Goal: Task Accomplishment & Management: Manage account settings

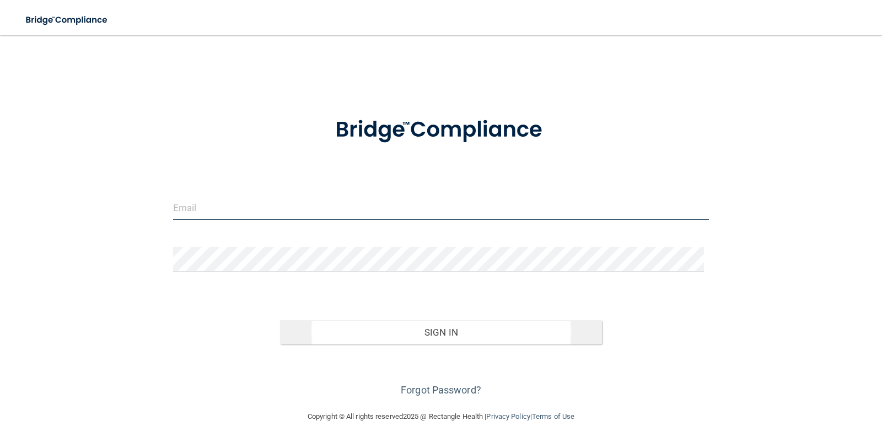
type input "[PERSON_NAME][EMAIL_ADDRESS][DOMAIN_NAME]"
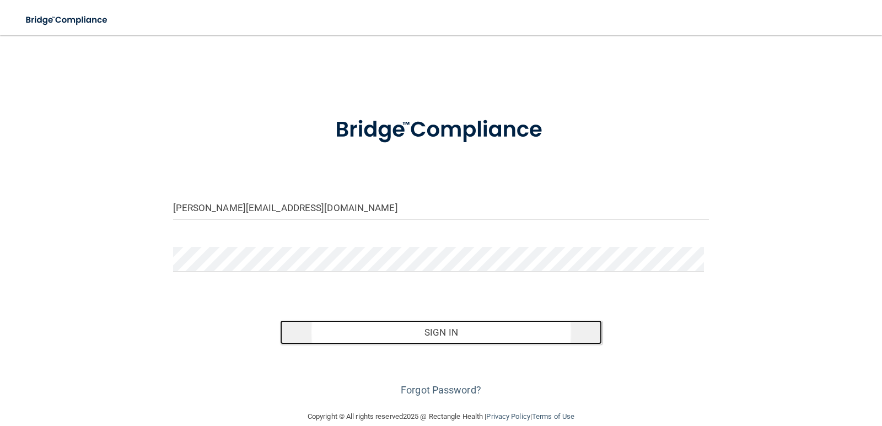
click at [423, 326] on button "Sign In" at bounding box center [441, 332] width 322 height 24
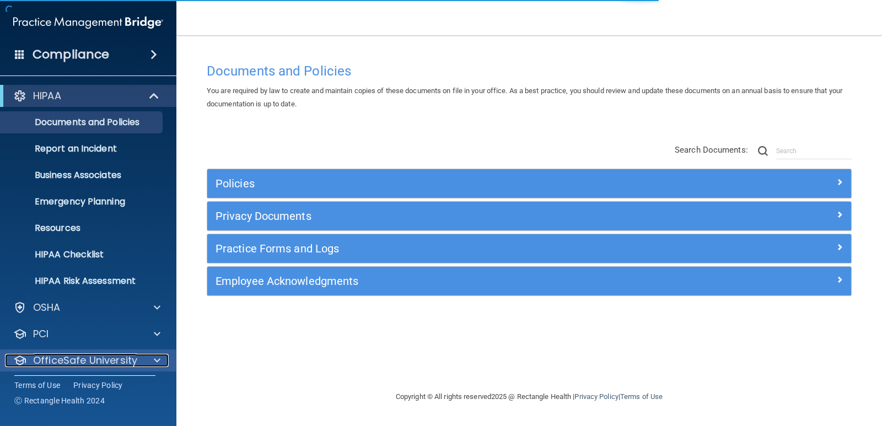
click at [114, 359] on p "OfficeSafe University" at bounding box center [85, 360] width 104 height 13
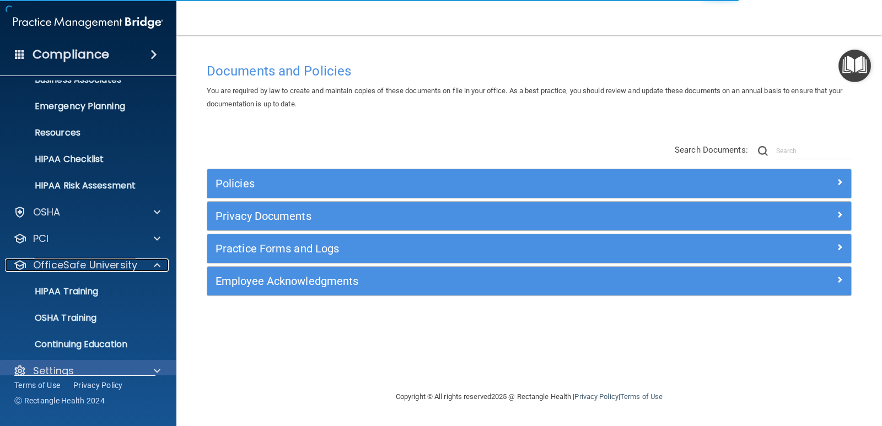
scroll to position [111, 0]
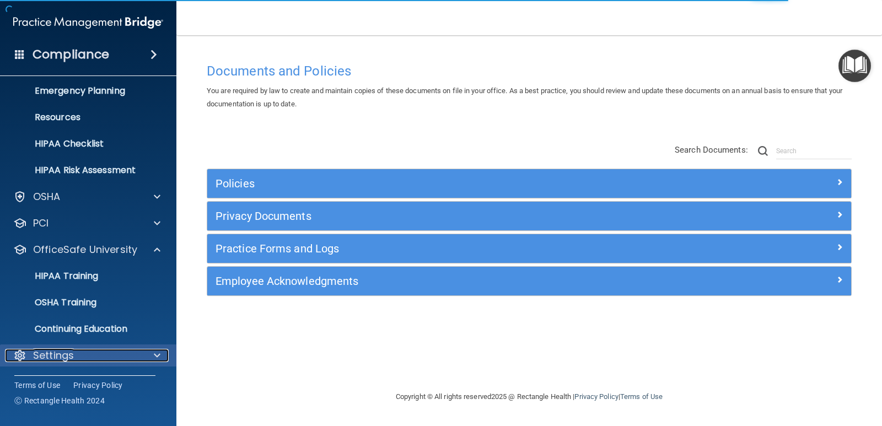
click at [124, 352] on div "Settings" at bounding box center [73, 355] width 137 height 13
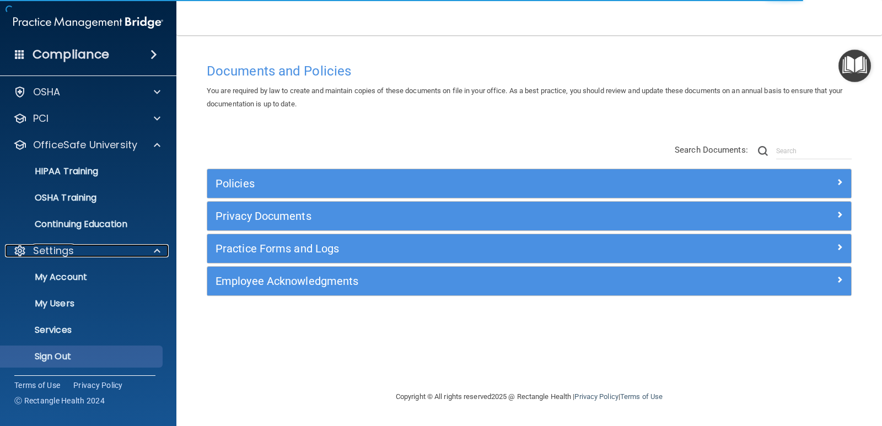
scroll to position [217, 0]
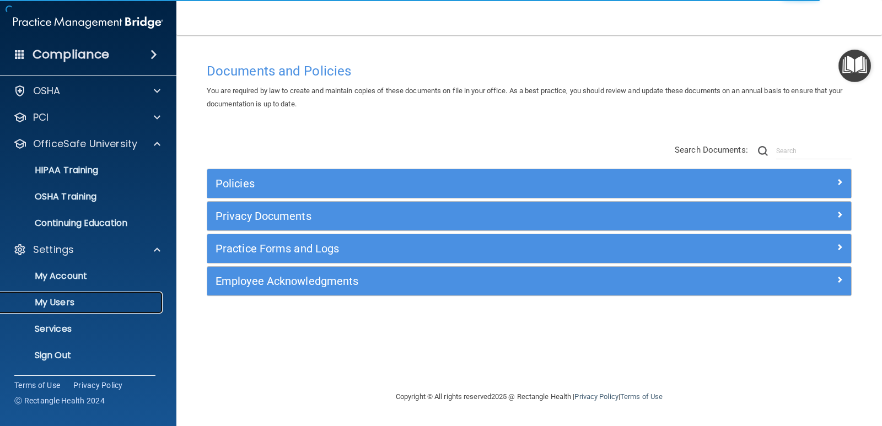
click at [67, 301] on p "My Users" at bounding box center [82, 302] width 150 height 11
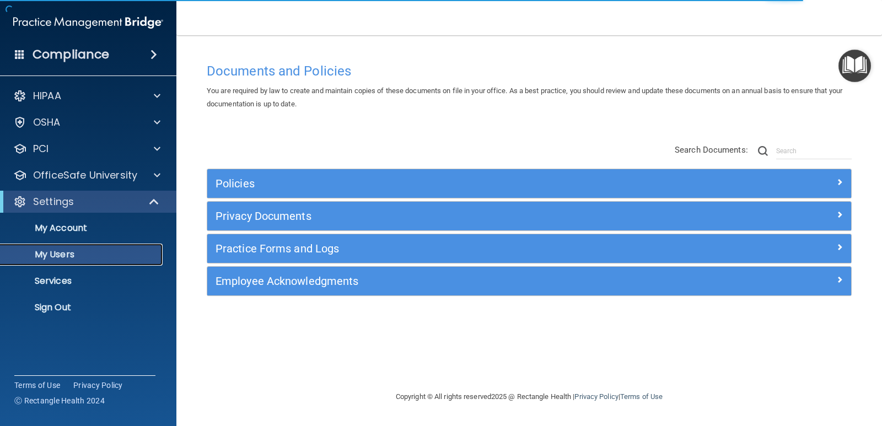
select select "20"
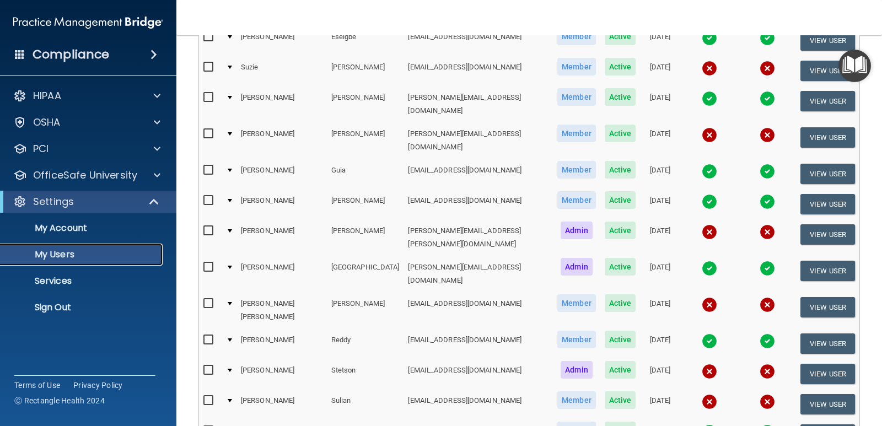
scroll to position [220, 0]
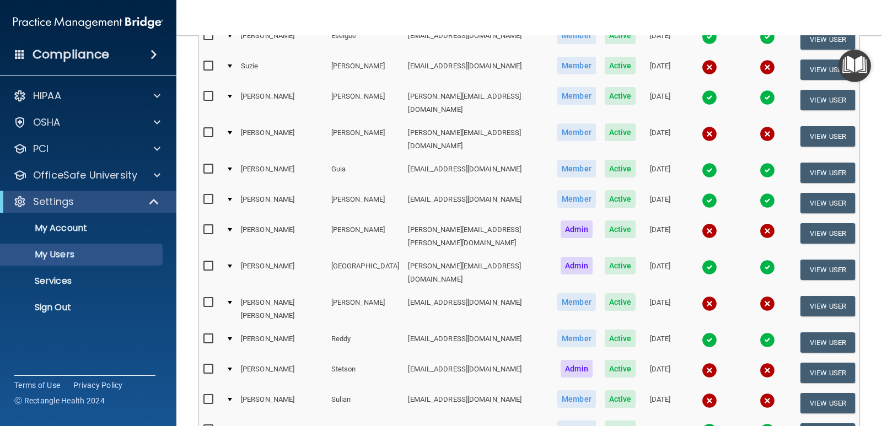
click at [206, 298] on input "checkbox" at bounding box center [209, 302] width 13 height 9
checkbox input "true"
click at [819, 296] on button "View User" at bounding box center [827, 306] width 55 height 20
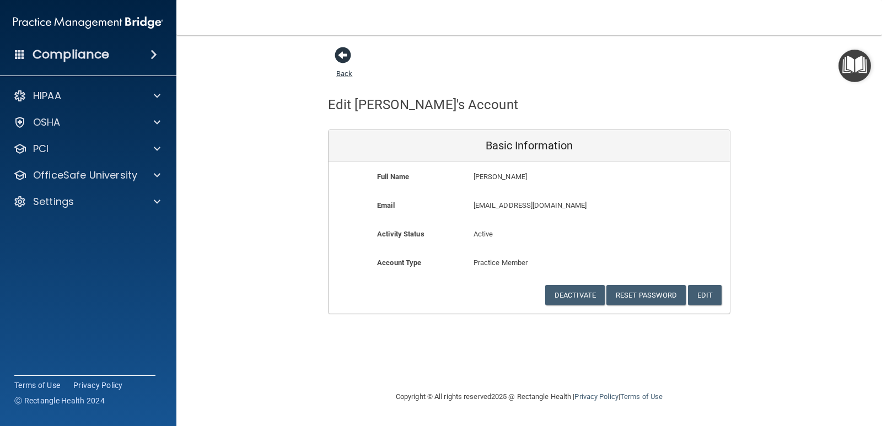
click at [344, 53] on span at bounding box center [343, 55] width 17 height 17
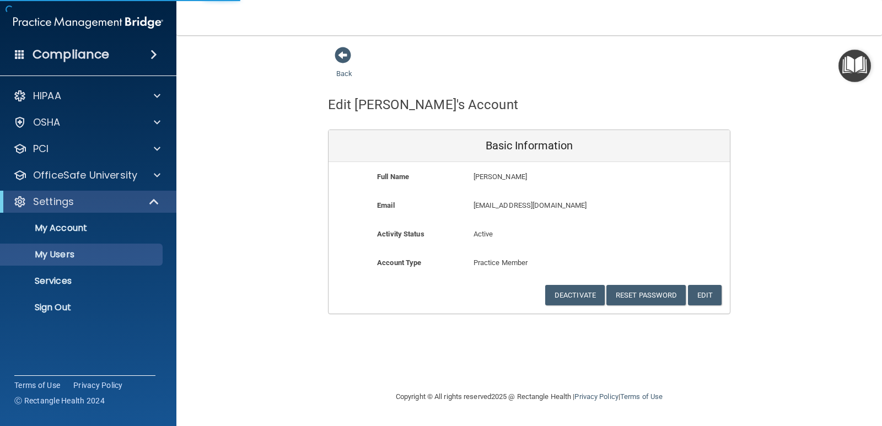
select select "20"
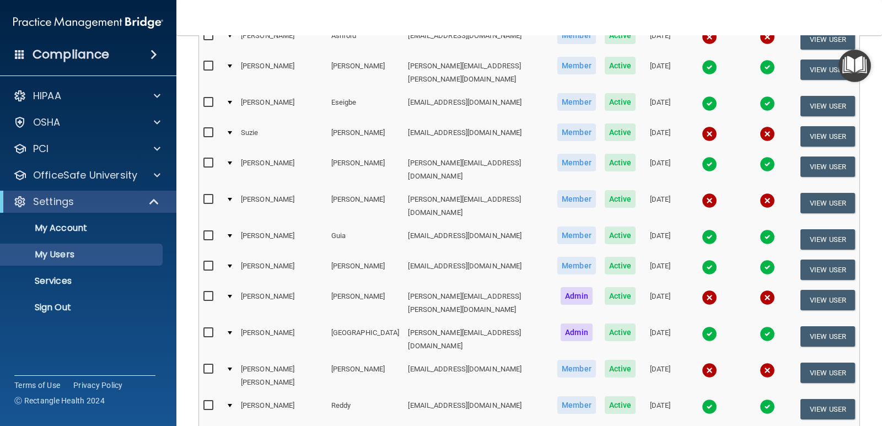
scroll to position [165, 0]
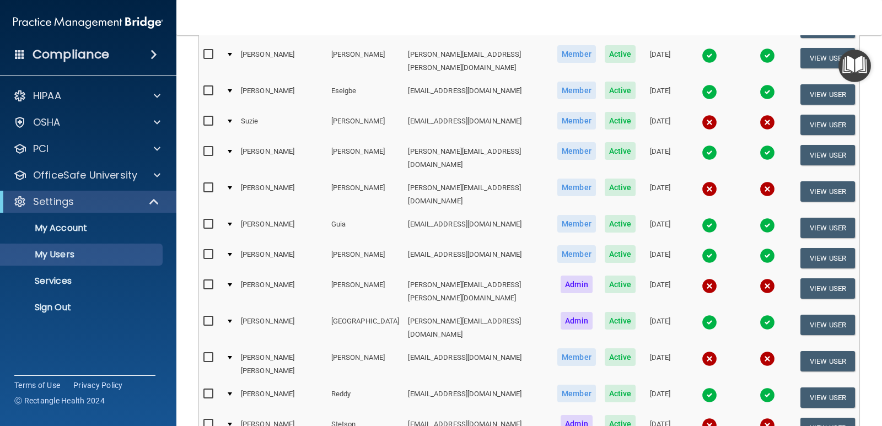
click at [208, 353] on input "checkbox" at bounding box center [209, 357] width 13 height 9
checkbox input "true"
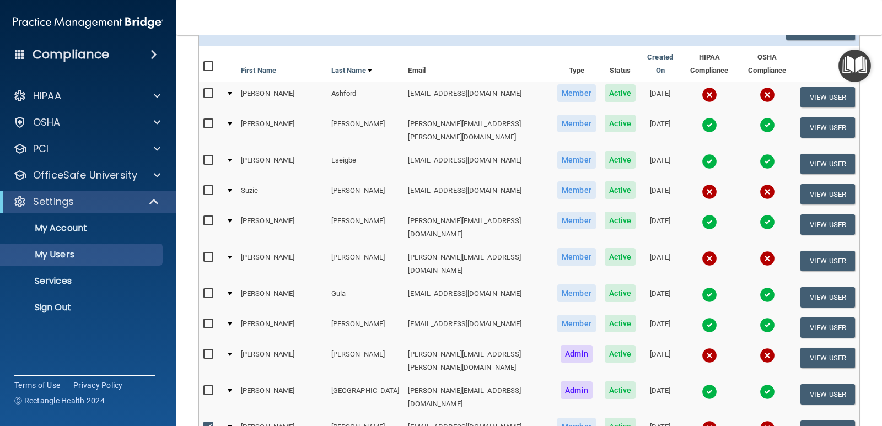
scroll to position [1, 0]
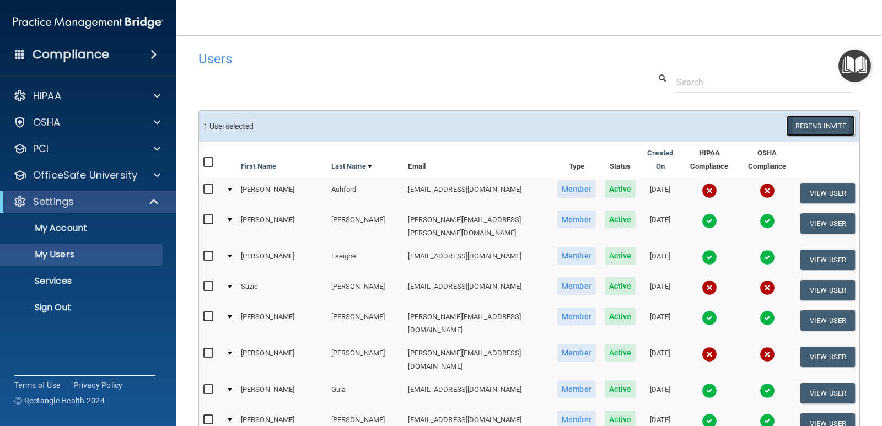
click at [811, 128] on button "Resend Invite" at bounding box center [820, 126] width 69 height 20
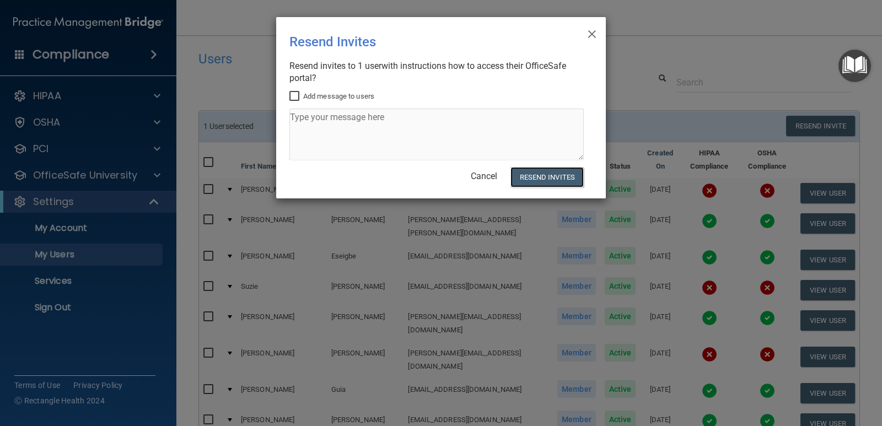
drag, startPoint x: 534, startPoint y: 179, endPoint x: 483, endPoint y: 193, distance: 52.7
click at [532, 179] on button "Resend Invites" at bounding box center [546, 177] width 73 height 20
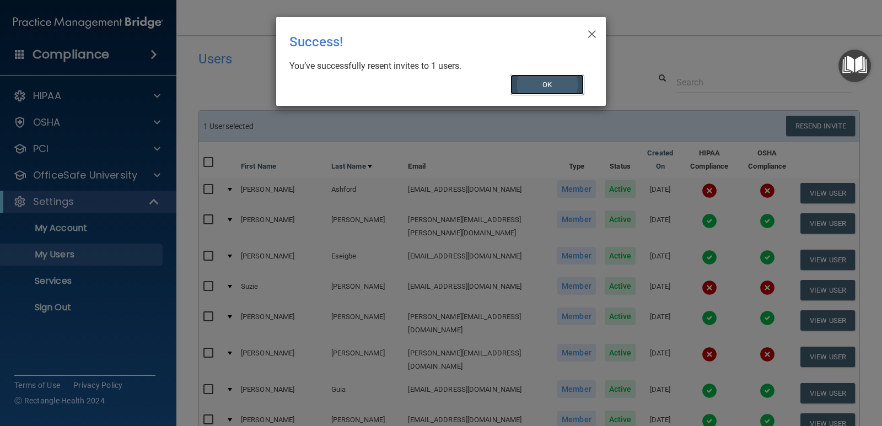
click at [551, 83] on button "OK" at bounding box center [547, 84] width 74 height 20
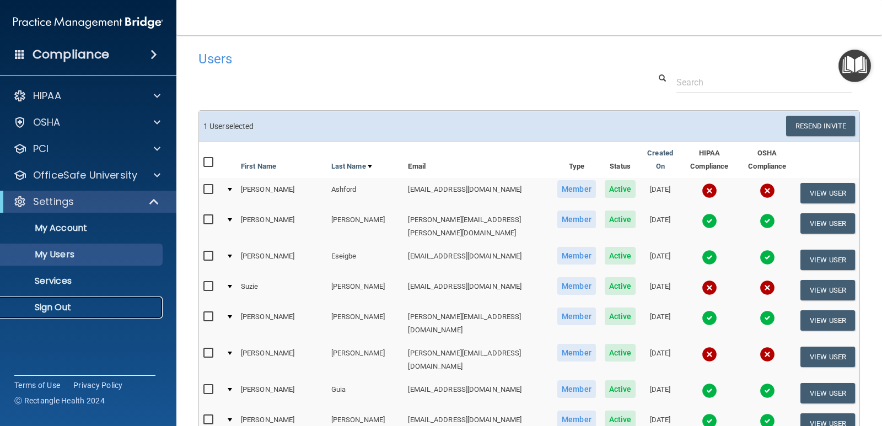
click at [50, 307] on p "Sign Out" at bounding box center [82, 307] width 150 height 11
